Goal: Information Seeking & Learning: Learn about a topic

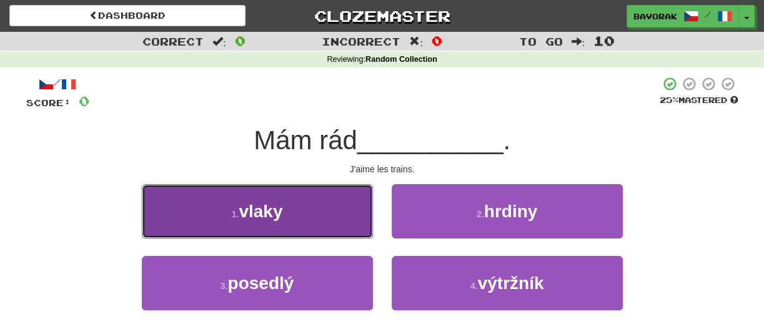
click at [310, 212] on button "1 . vlaky" at bounding box center [257, 211] width 231 height 54
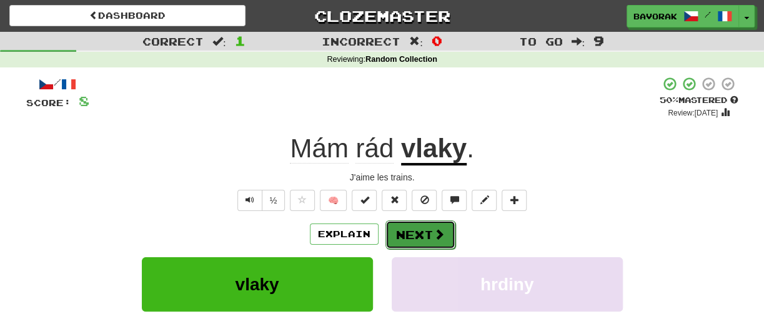
click at [431, 229] on button "Next" at bounding box center [421, 235] width 70 height 29
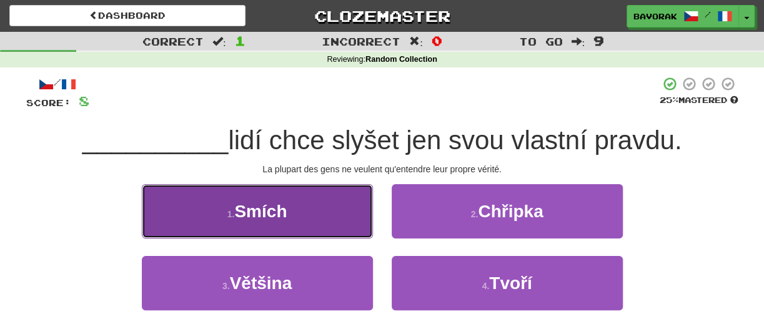
click at [315, 210] on button "1 . Smích" at bounding box center [257, 211] width 231 height 54
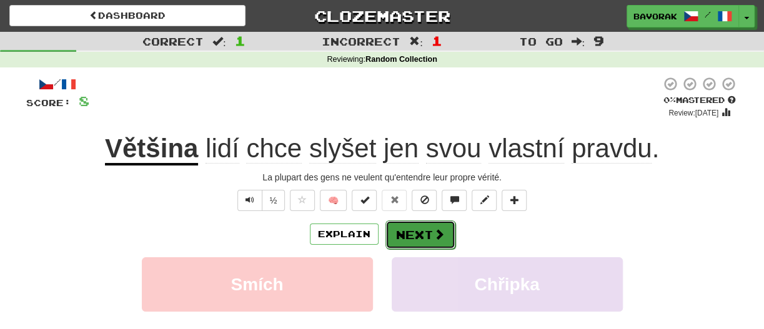
click at [426, 232] on button "Next" at bounding box center [421, 235] width 70 height 29
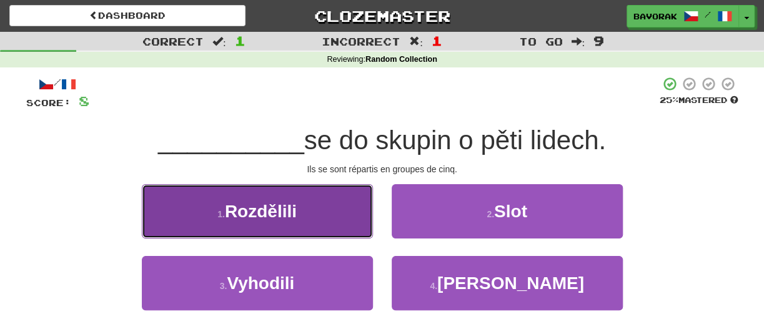
click at [266, 226] on button "1 . Rozdělili" at bounding box center [257, 211] width 231 height 54
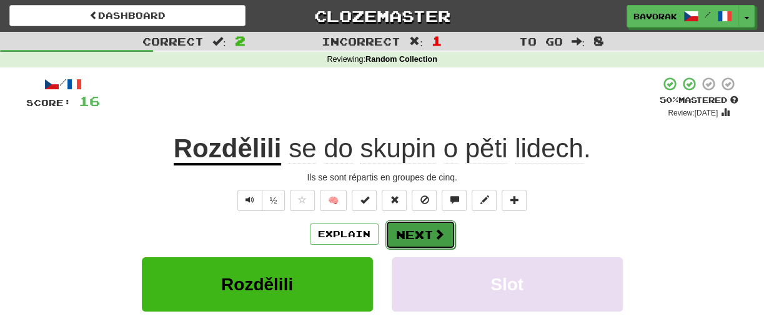
click at [405, 229] on button "Next" at bounding box center [421, 235] width 70 height 29
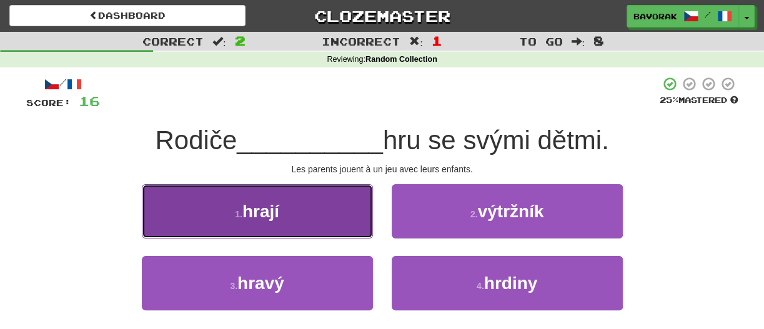
click at [231, 219] on button "1 . hrají" at bounding box center [257, 211] width 231 height 54
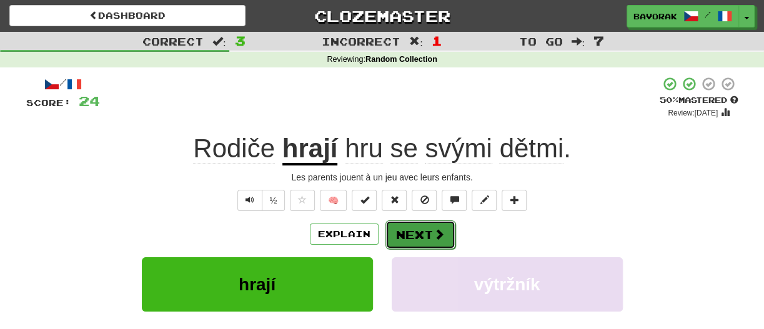
click at [411, 236] on button "Next" at bounding box center [421, 235] width 70 height 29
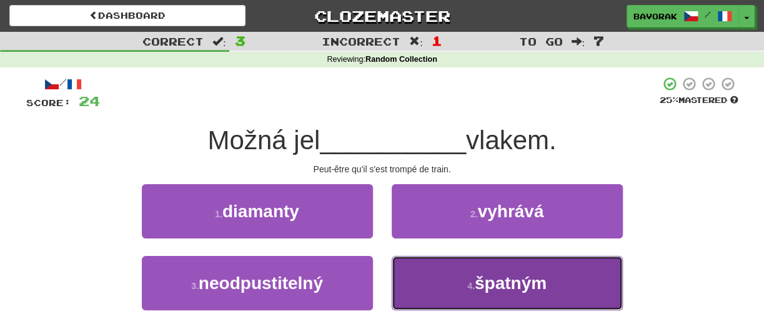
click at [454, 291] on button "4 . špatným" at bounding box center [507, 283] width 231 height 54
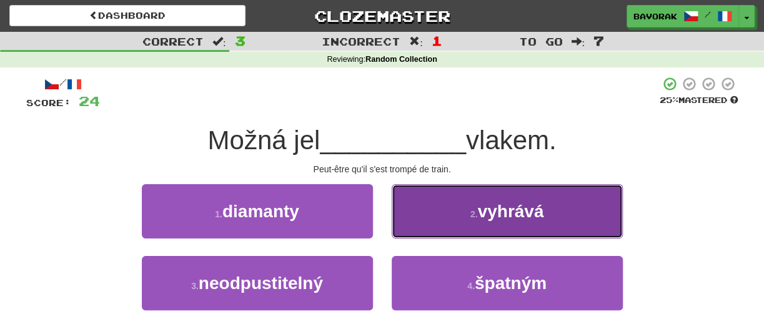
click at [454, 239] on button "2 . vyhrává" at bounding box center [507, 211] width 231 height 54
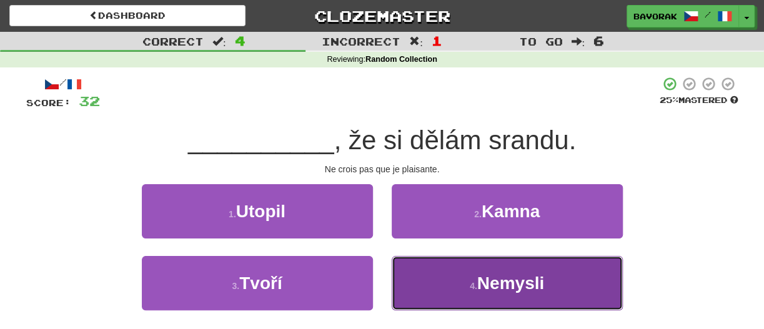
click at [484, 289] on span "Nemysli" at bounding box center [510, 283] width 67 height 19
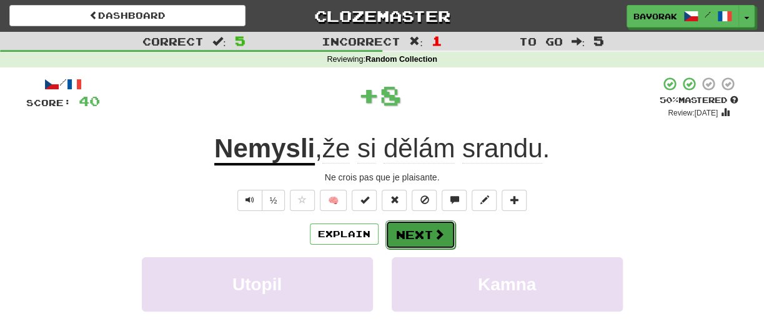
click at [421, 234] on button "Next" at bounding box center [421, 235] width 70 height 29
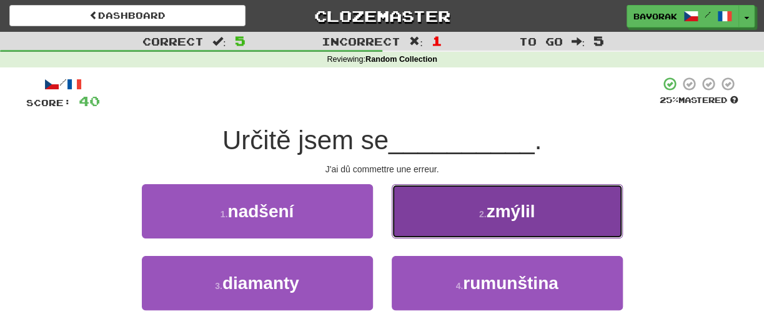
click at [469, 212] on button "2 . zmýlil" at bounding box center [507, 211] width 231 height 54
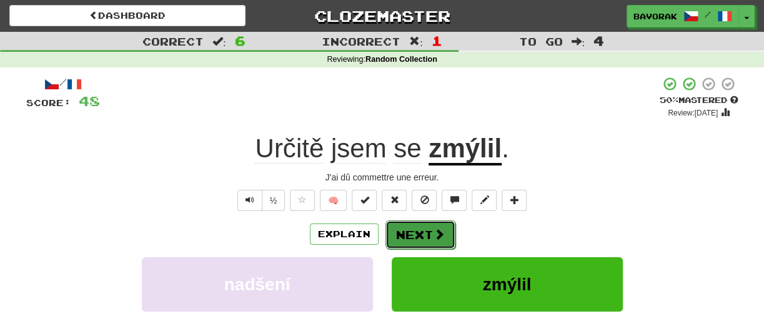
click at [407, 229] on button "Next" at bounding box center [421, 235] width 70 height 29
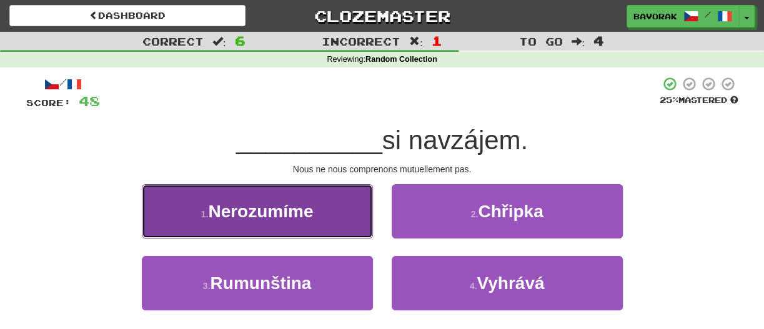
click at [333, 199] on button "1 . Nerozumíme" at bounding box center [257, 211] width 231 height 54
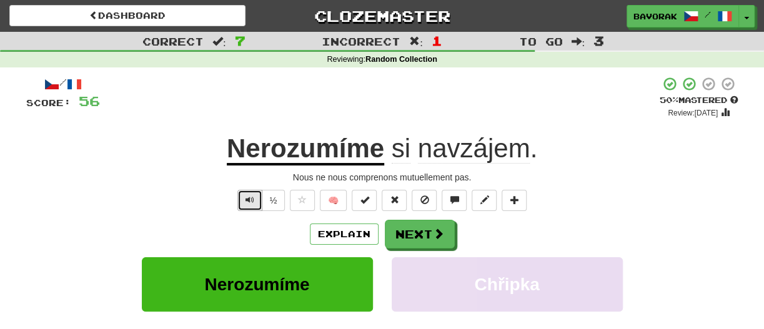
click at [250, 197] on span "Text-to-speech controls" at bounding box center [250, 200] width 9 height 9
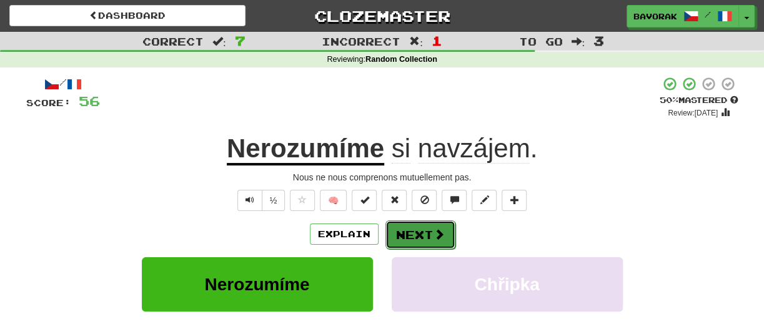
click at [422, 230] on button "Next" at bounding box center [421, 235] width 70 height 29
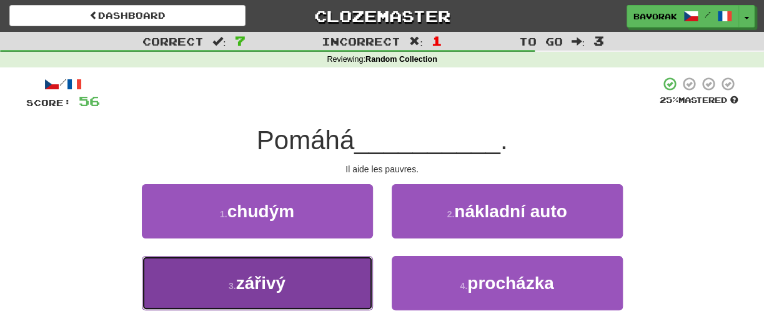
click at [254, 271] on button "3 . zářivý" at bounding box center [257, 283] width 231 height 54
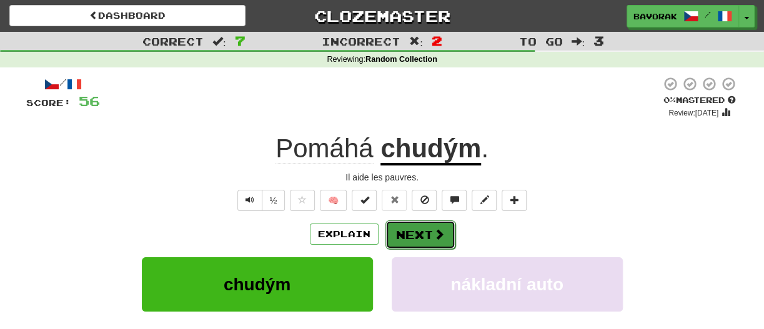
click at [407, 242] on button "Next" at bounding box center [421, 235] width 70 height 29
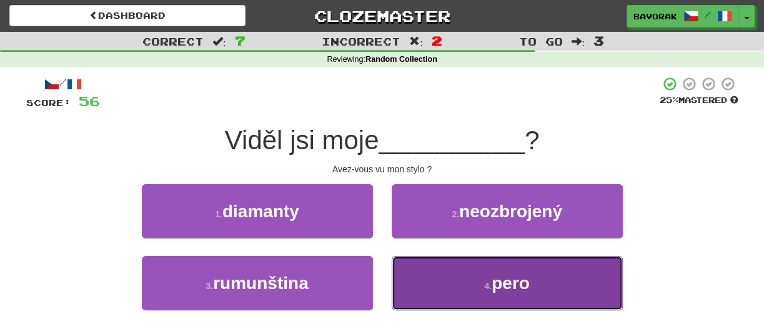
click at [431, 279] on button "4 . pero" at bounding box center [507, 283] width 231 height 54
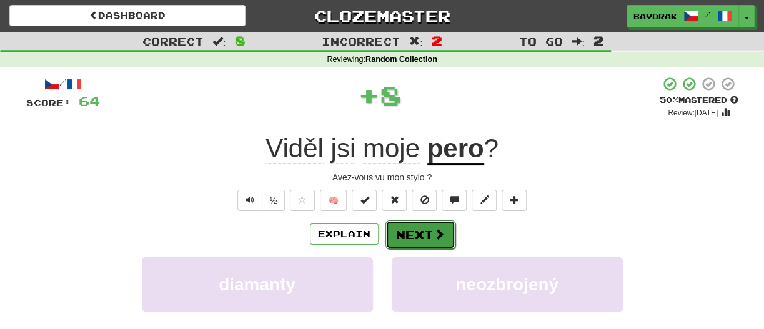
click at [428, 238] on button "Next" at bounding box center [421, 235] width 70 height 29
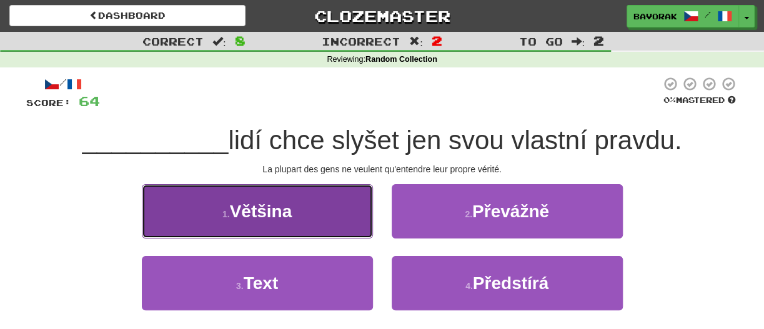
click at [261, 221] on span "Většina" at bounding box center [261, 211] width 62 height 19
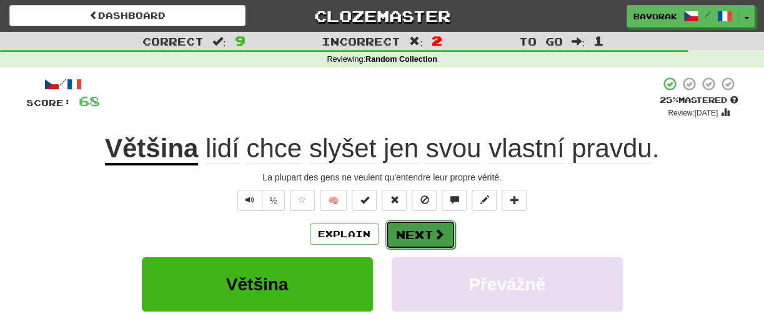
click at [407, 235] on button "Next" at bounding box center [421, 235] width 70 height 29
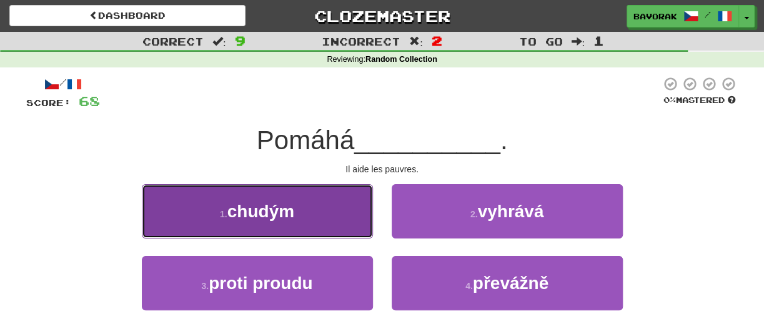
click at [306, 211] on button "1 . chudým" at bounding box center [257, 211] width 231 height 54
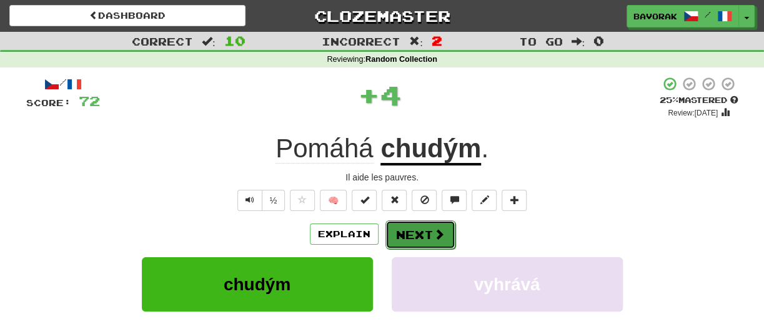
click at [413, 234] on button "Next" at bounding box center [421, 235] width 70 height 29
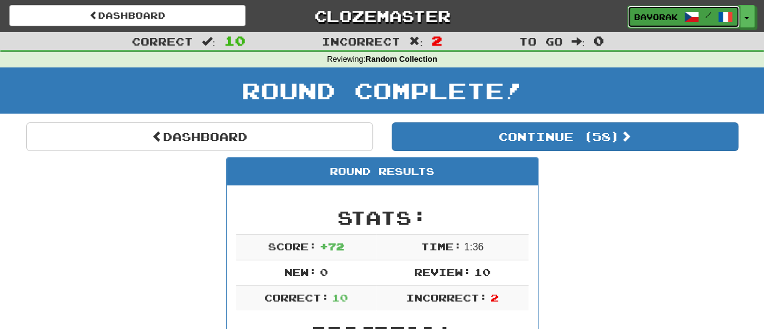
click at [688, 16] on span at bounding box center [691, 16] width 15 height 15
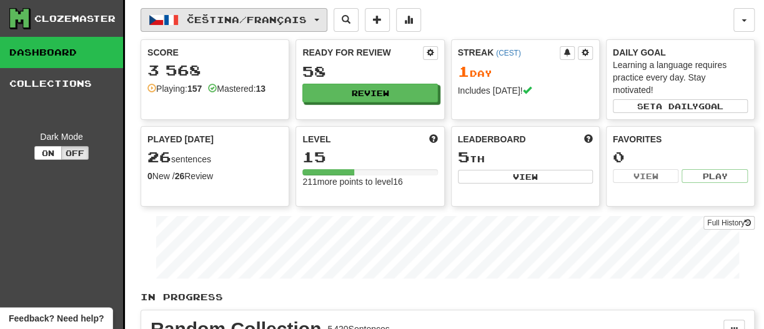
click at [326, 22] on button "Čeština / Français" at bounding box center [234, 20] width 187 height 24
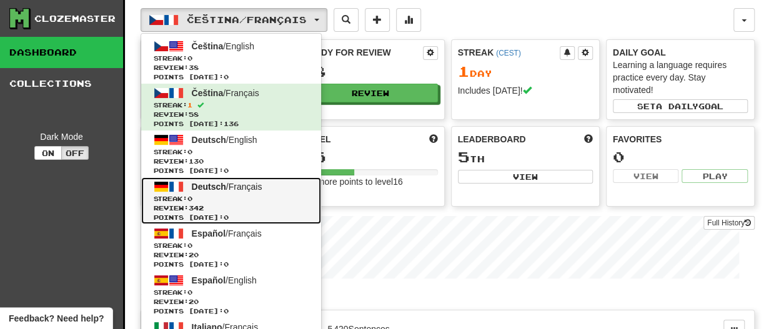
click at [216, 188] on span "Deutsch" at bounding box center [209, 187] width 34 height 10
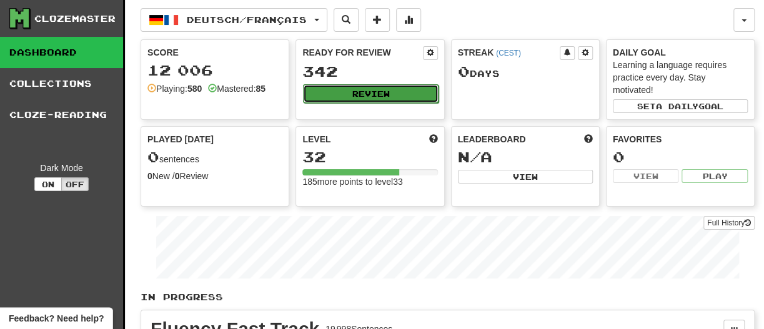
click at [372, 91] on button "Review" at bounding box center [370, 93] width 135 height 19
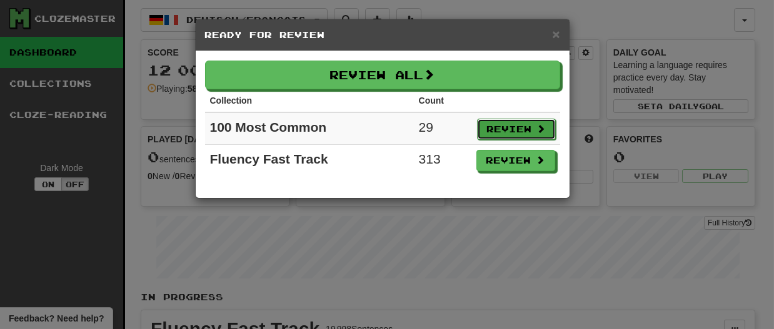
click at [525, 127] on button "Review" at bounding box center [516, 129] width 79 height 21
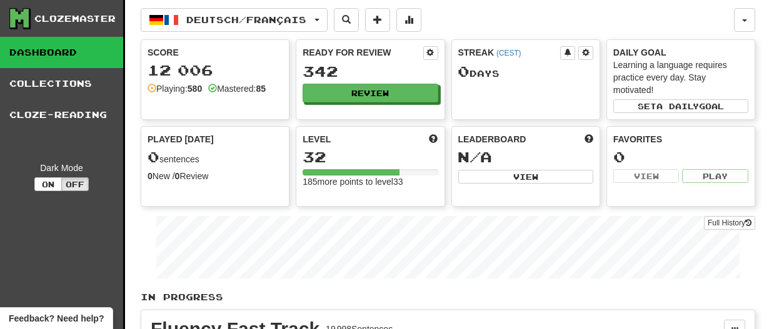
select select "**"
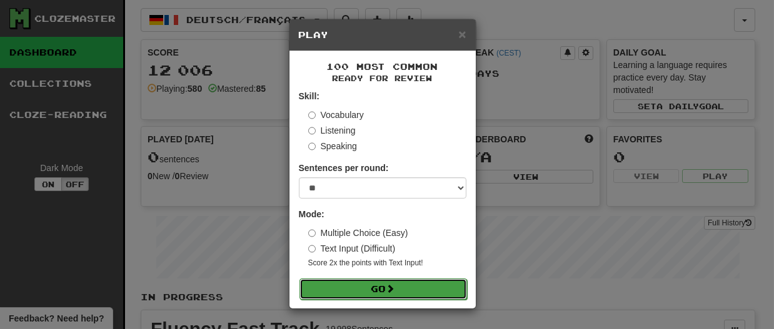
click at [339, 285] on button "Go" at bounding box center [382, 289] width 167 height 21
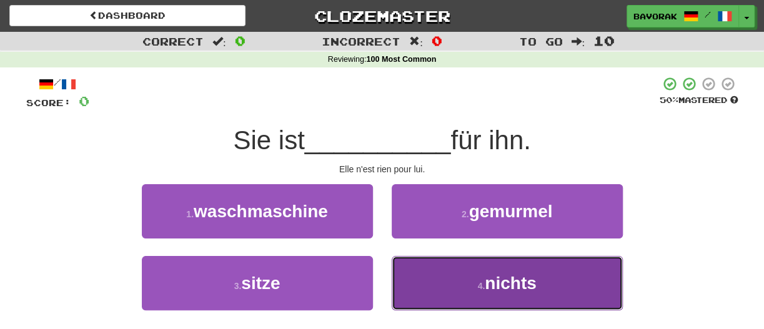
click at [489, 286] on span "nichts" at bounding box center [510, 283] width 51 height 19
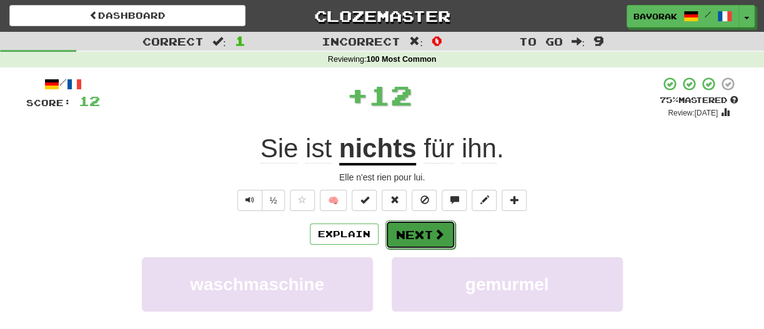
click at [416, 229] on button "Next" at bounding box center [421, 235] width 70 height 29
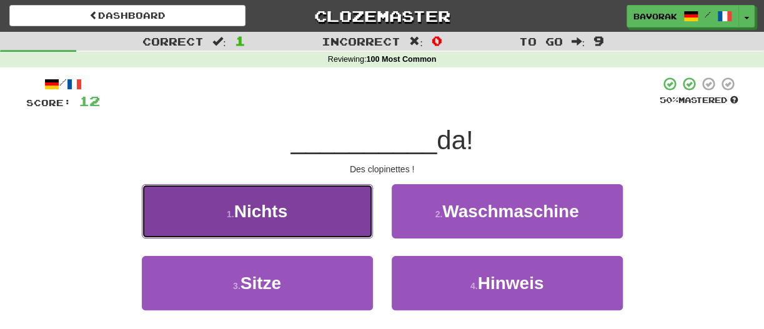
click at [244, 206] on span "Nichts" at bounding box center [261, 211] width 54 height 19
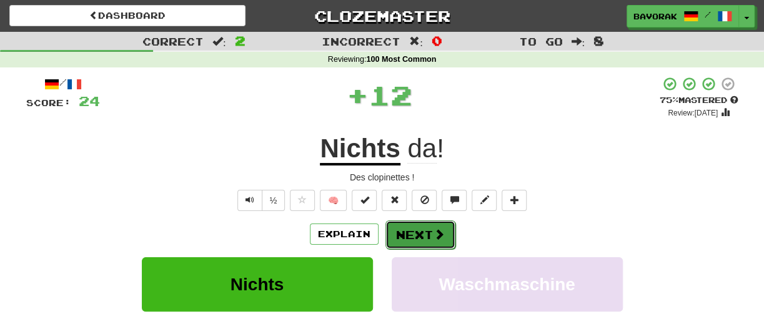
click at [413, 235] on button "Next" at bounding box center [421, 235] width 70 height 29
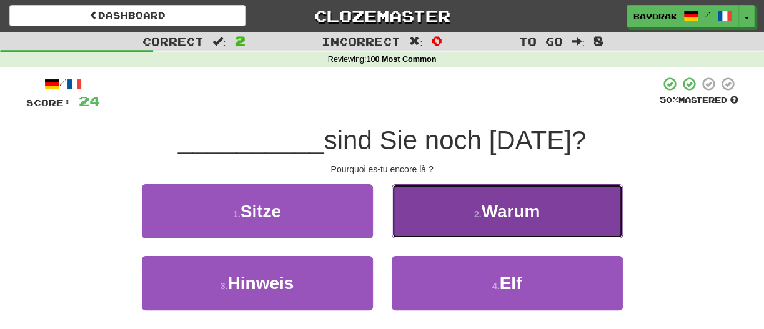
click at [502, 209] on span "Warum" at bounding box center [510, 211] width 59 height 19
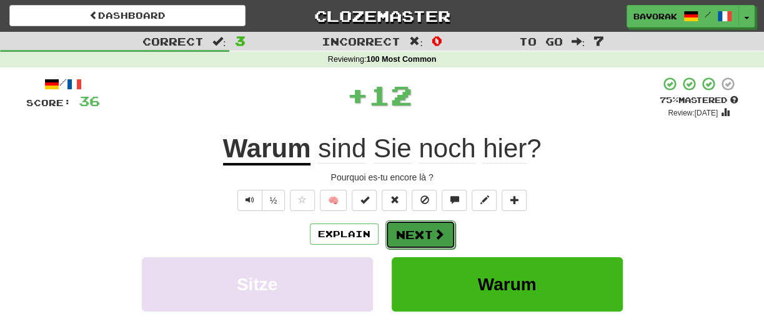
click at [436, 232] on span at bounding box center [439, 234] width 11 height 11
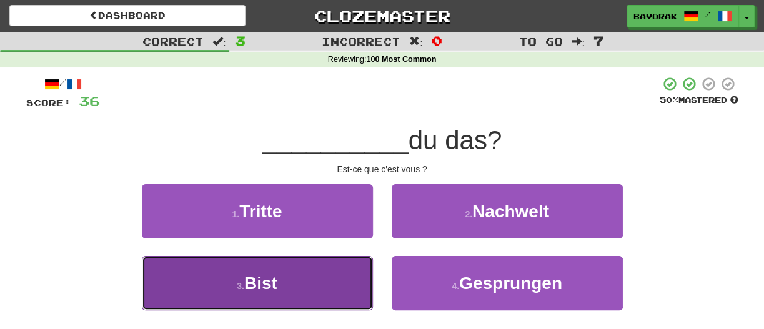
click at [328, 284] on button "3 . Bist" at bounding box center [257, 283] width 231 height 54
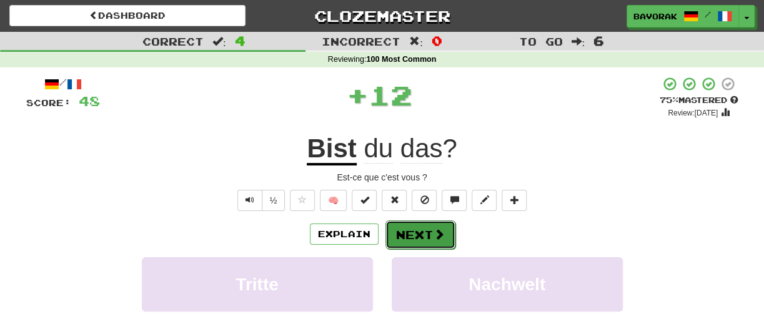
click at [431, 238] on button "Next" at bounding box center [421, 235] width 70 height 29
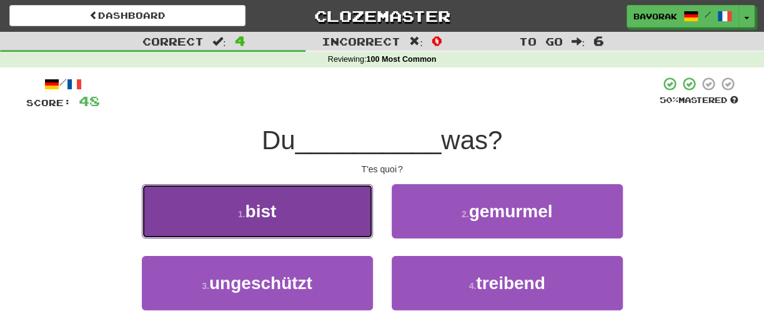
click at [302, 200] on button "1 . bist" at bounding box center [257, 211] width 231 height 54
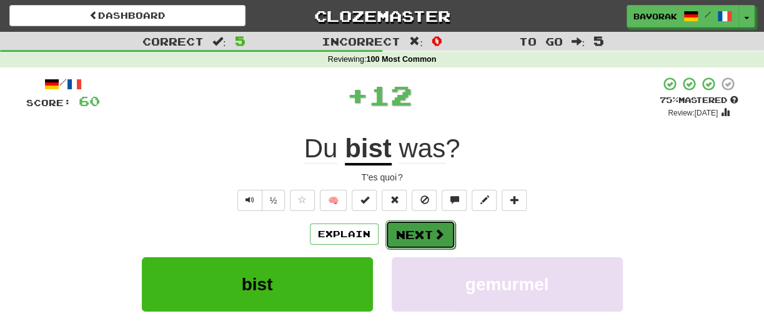
click at [412, 228] on button "Next" at bounding box center [421, 235] width 70 height 29
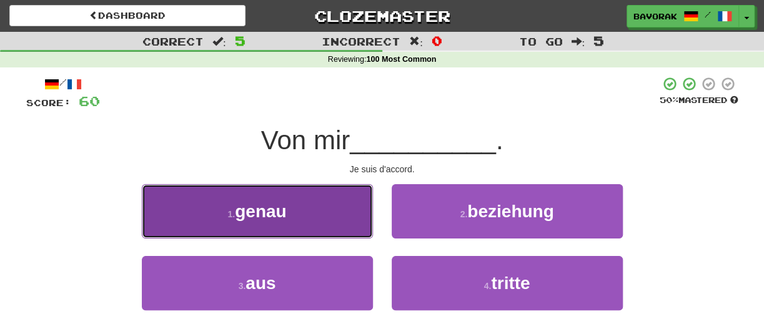
click at [294, 207] on button "1 . genau" at bounding box center [257, 211] width 231 height 54
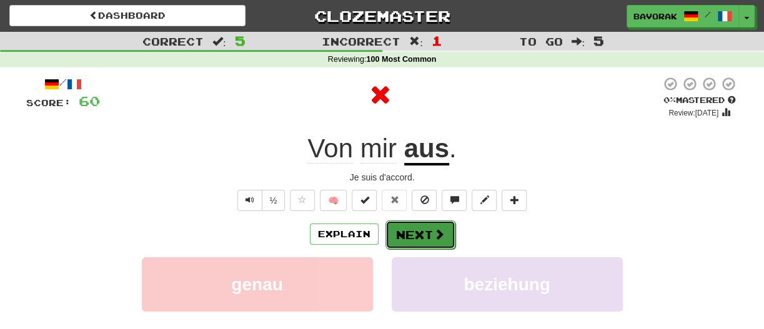
click at [410, 236] on button "Next" at bounding box center [421, 235] width 70 height 29
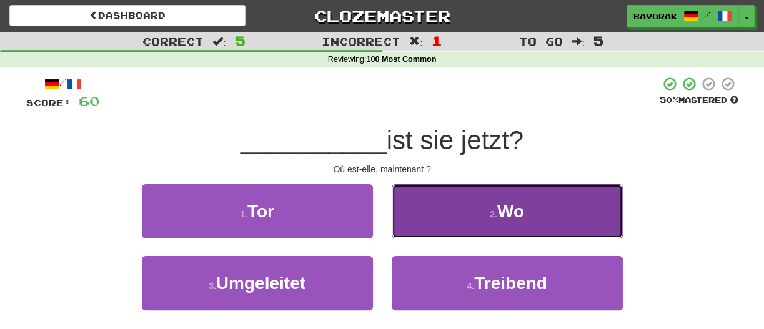
click at [553, 209] on button "2 . Wo" at bounding box center [507, 211] width 231 height 54
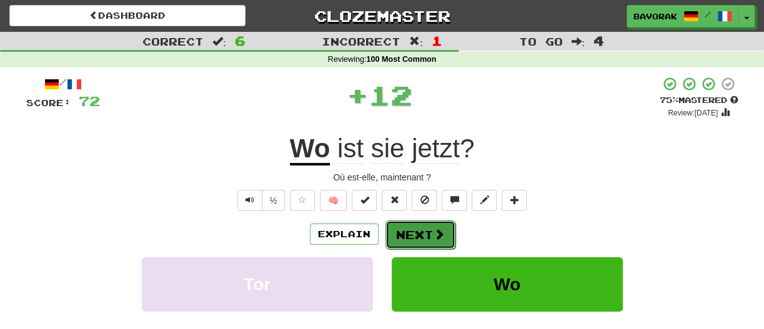
click at [420, 232] on button "Next" at bounding box center [421, 235] width 70 height 29
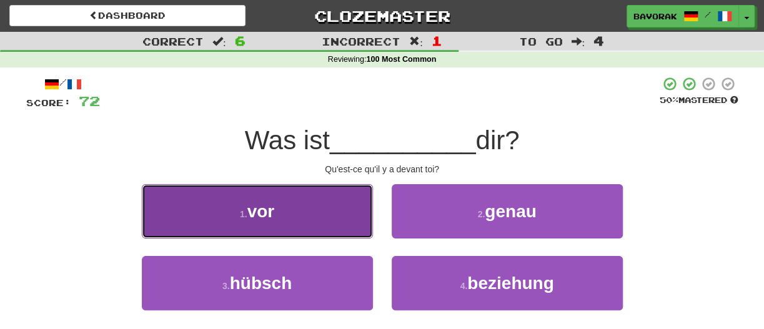
click at [301, 220] on button "1 . vor" at bounding box center [257, 211] width 231 height 54
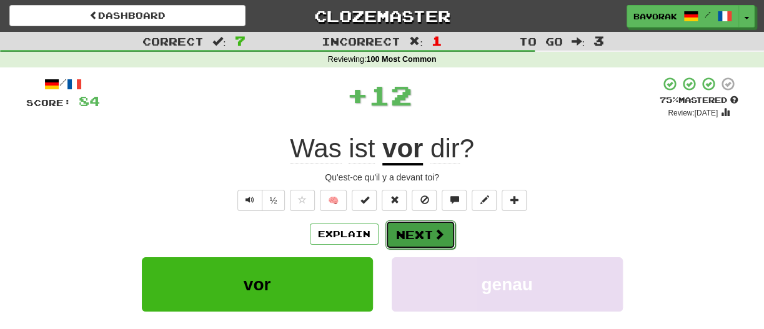
click at [410, 236] on button "Next" at bounding box center [421, 235] width 70 height 29
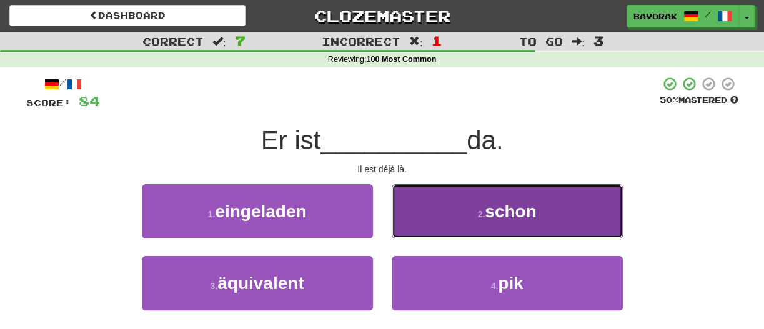
click at [520, 207] on span "schon" at bounding box center [510, 211] width 51 height 19
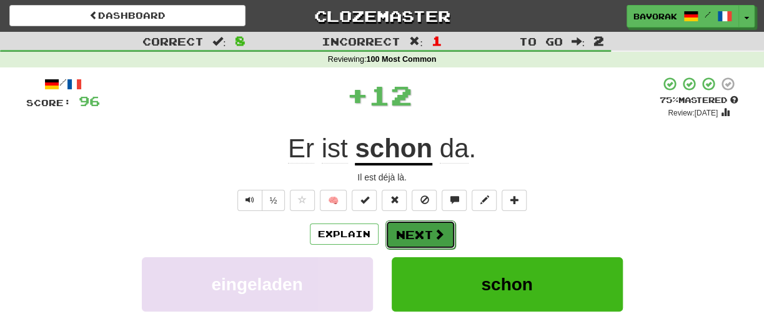
click at [429, 232] on button "Next" at bounding box center [421, 235] width 70 height 29
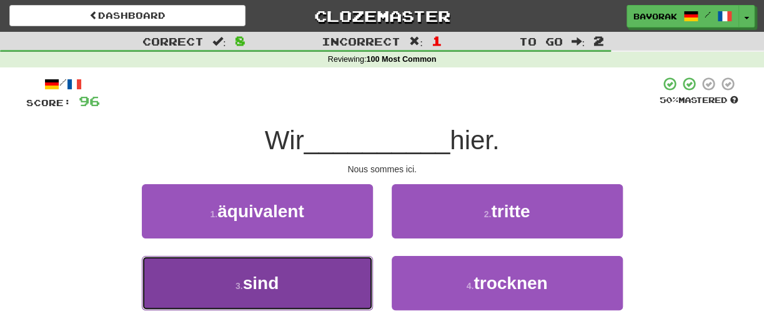
click at [285, 290] on button "3 . sind" at bounding box center [257, 283] width 231 height 54
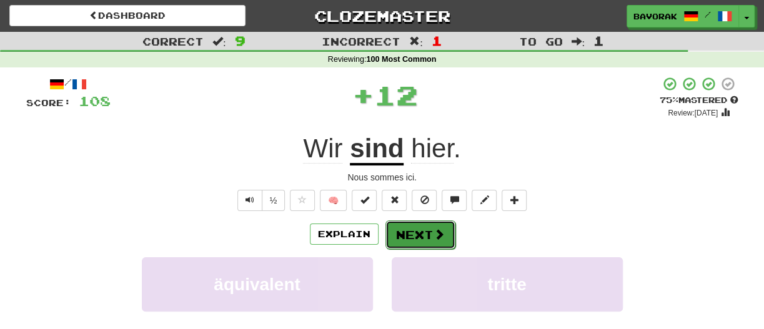
click at [418, 232] on button "Next" at bounding box center [421, 235] width 70 height 29
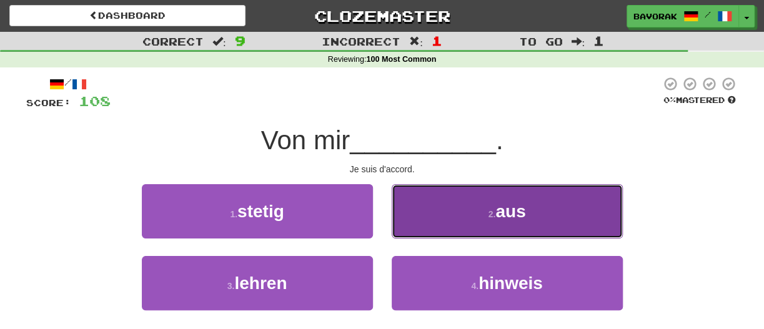
click at [470, 216] on button "2 . aus" at bounding box center [507, 211] width 231 height 54
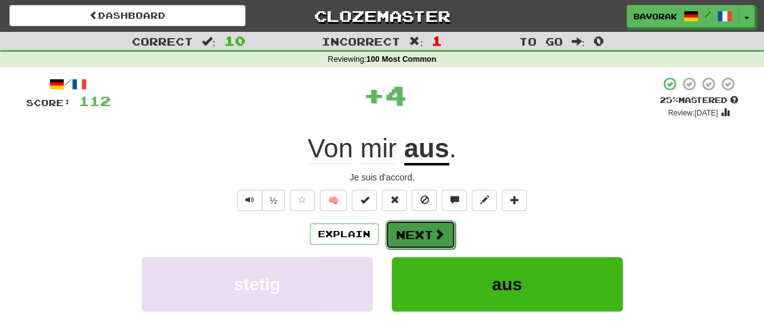
click at [411, 231] on button "Next" at bounding box center [421, 235] width 70 height 29
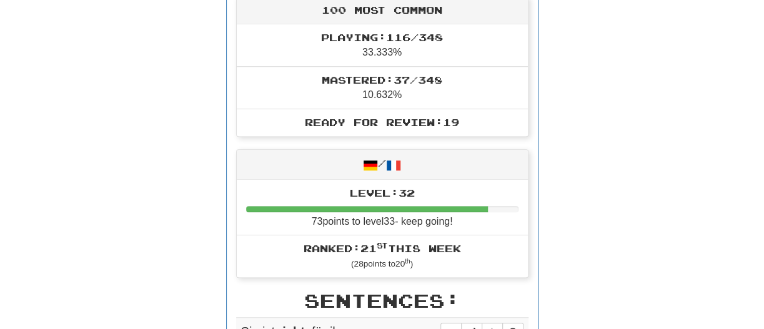
scroll to position [373, 0]
